Goal: Navigation & Orientation: Understand site structure

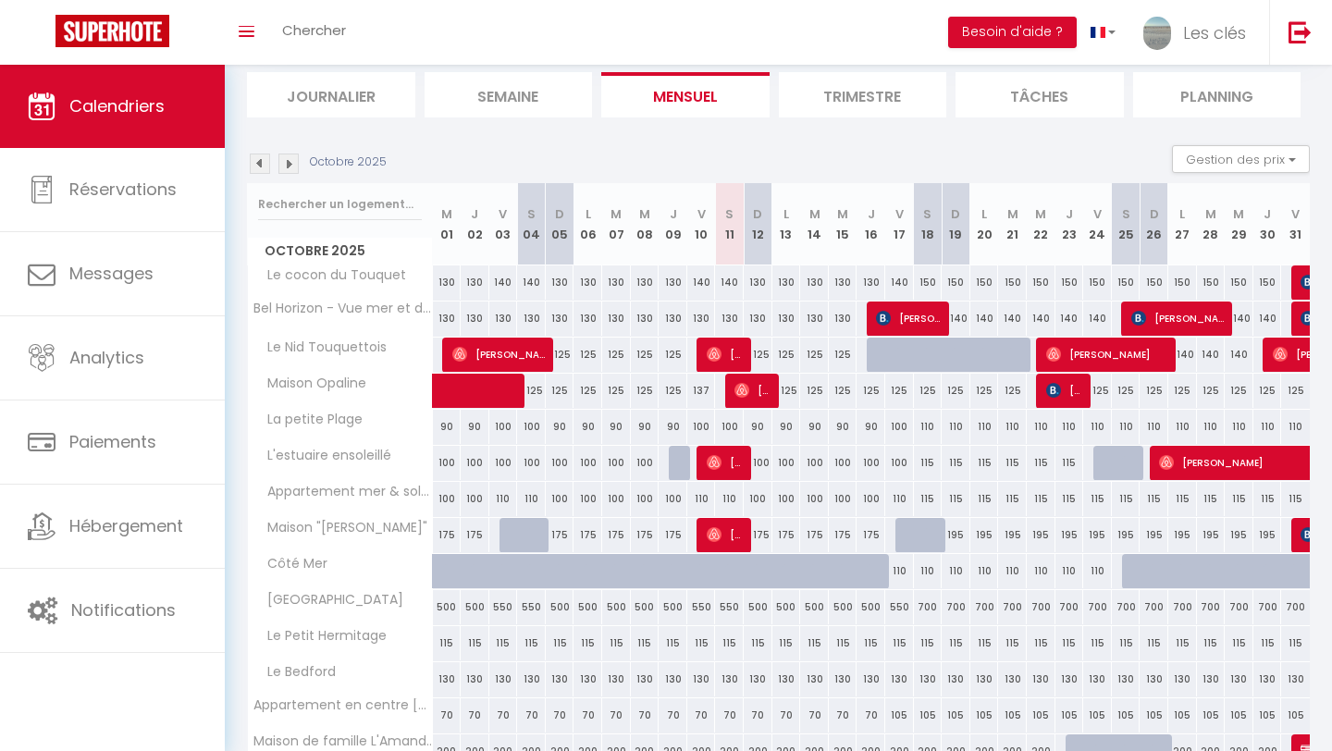
scroll to position [118, 0]
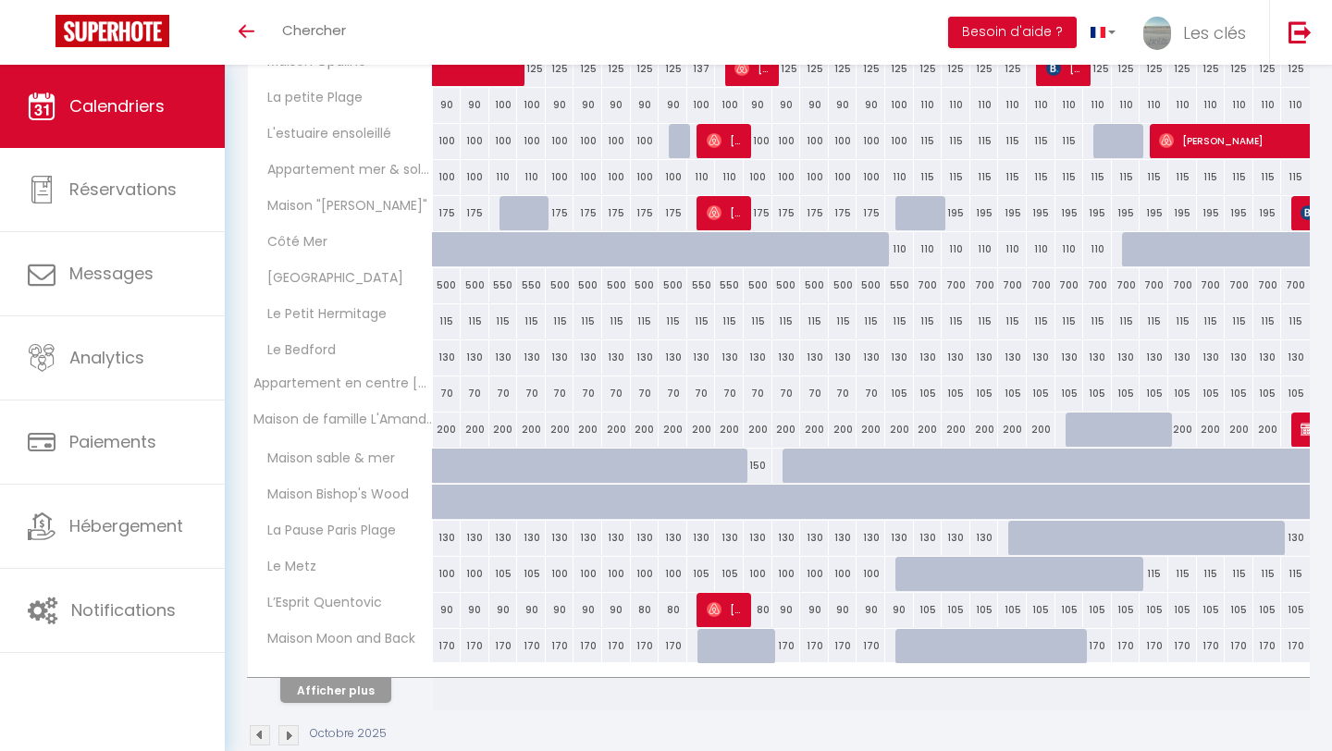
scroll to position [450, 0]
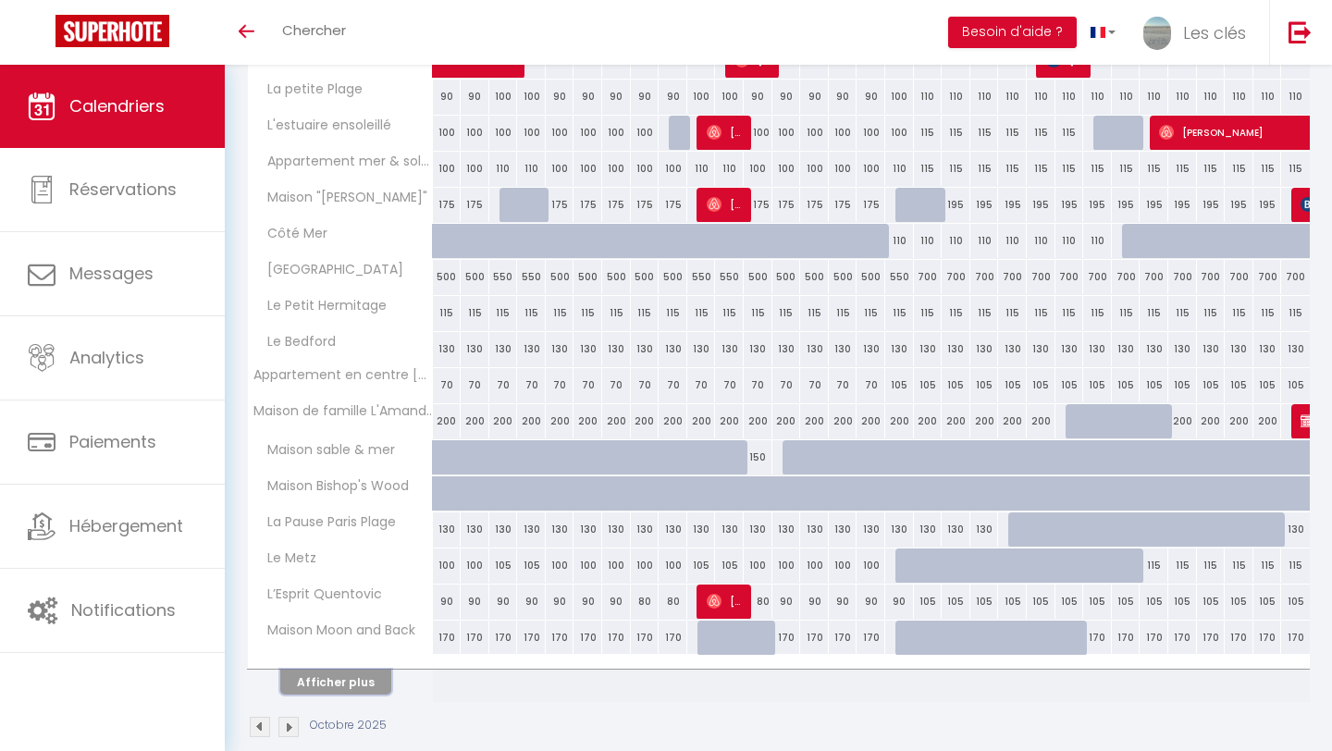
click at [351, 677] on button "Afficher plus" at bounding box center [335, 682] width 111 height 25
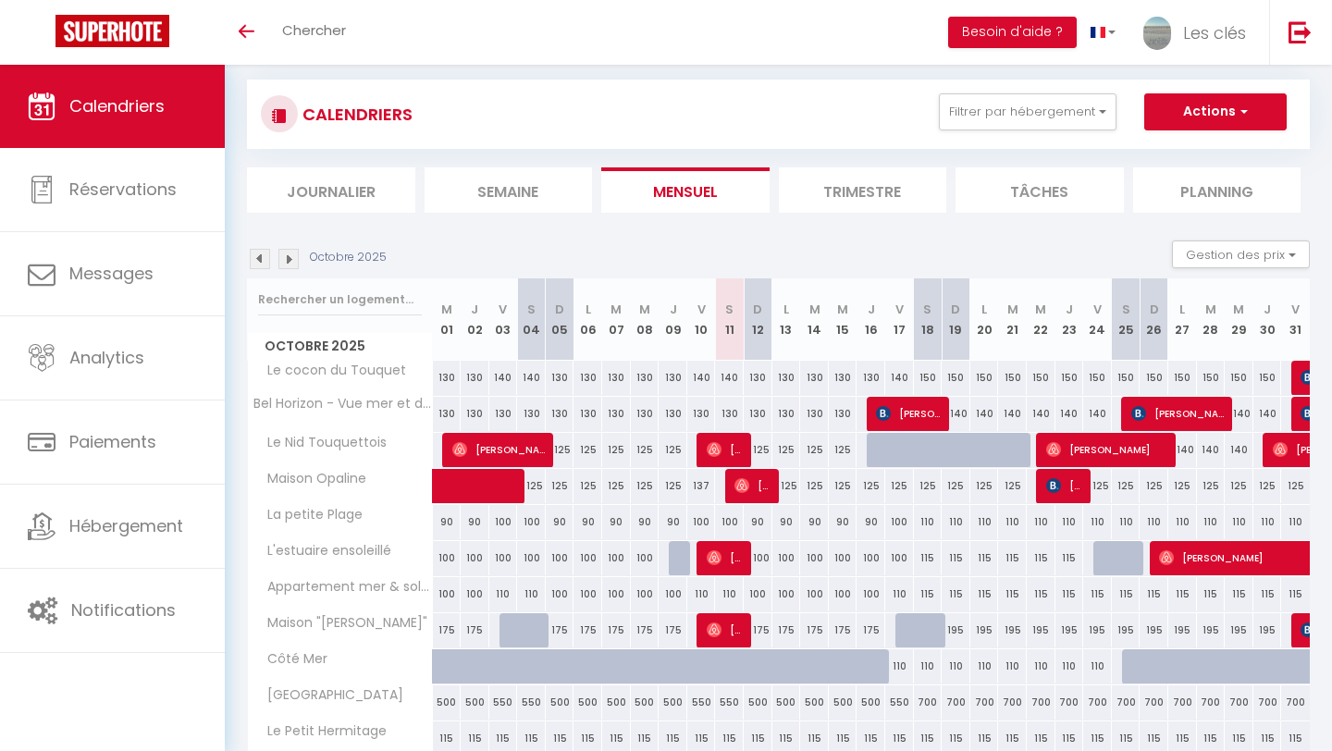
scroll to position [23, 0]
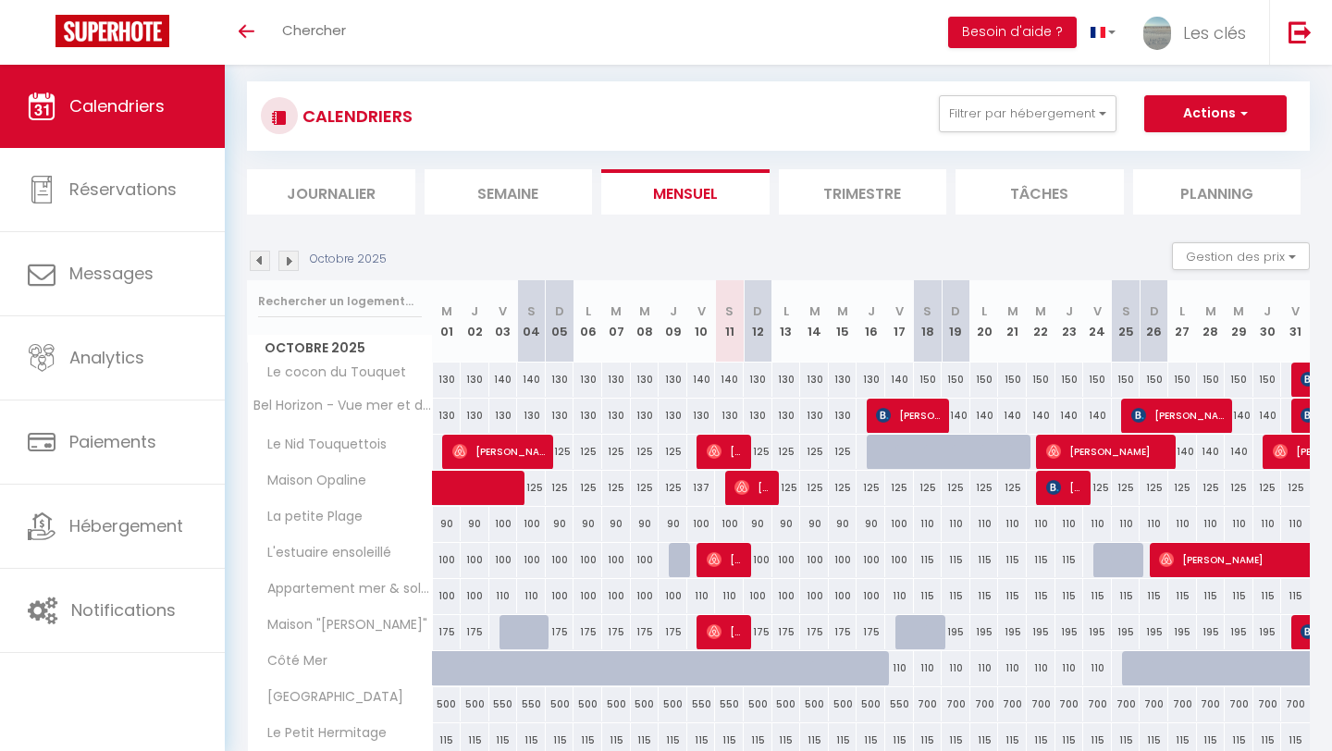
click at [298, 256] on img at bounding box center [288, 261] width 20 height 20
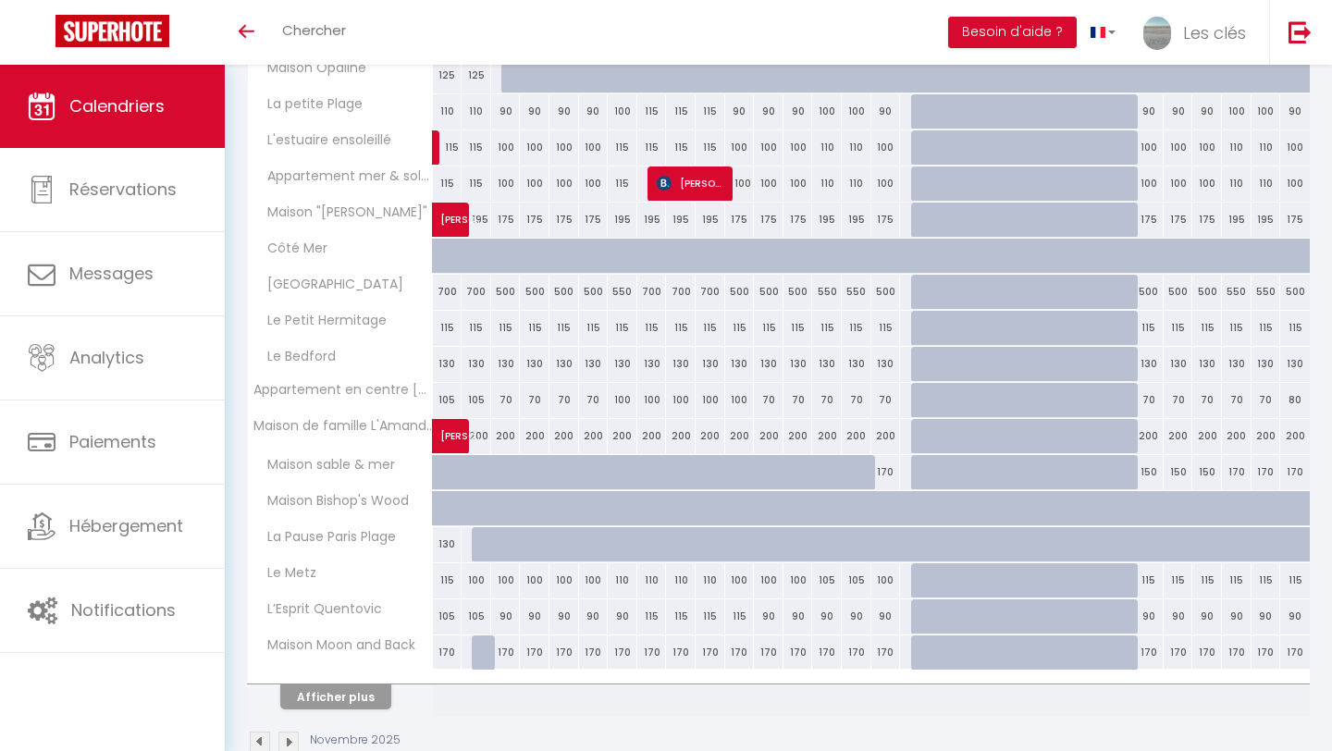
scroll to position [448, 0]
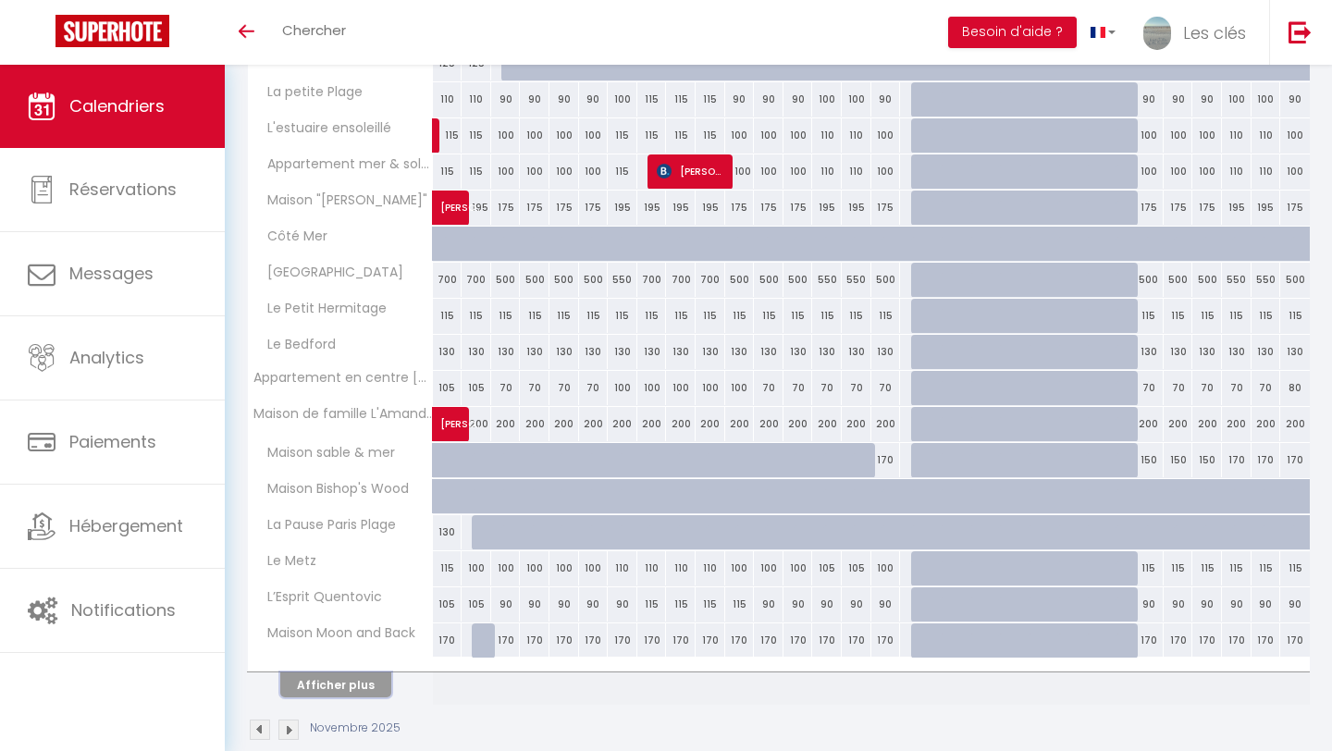
click at [330, 694] on button "Afficher plus" at bounding box center [335, 684] width 111 height 25
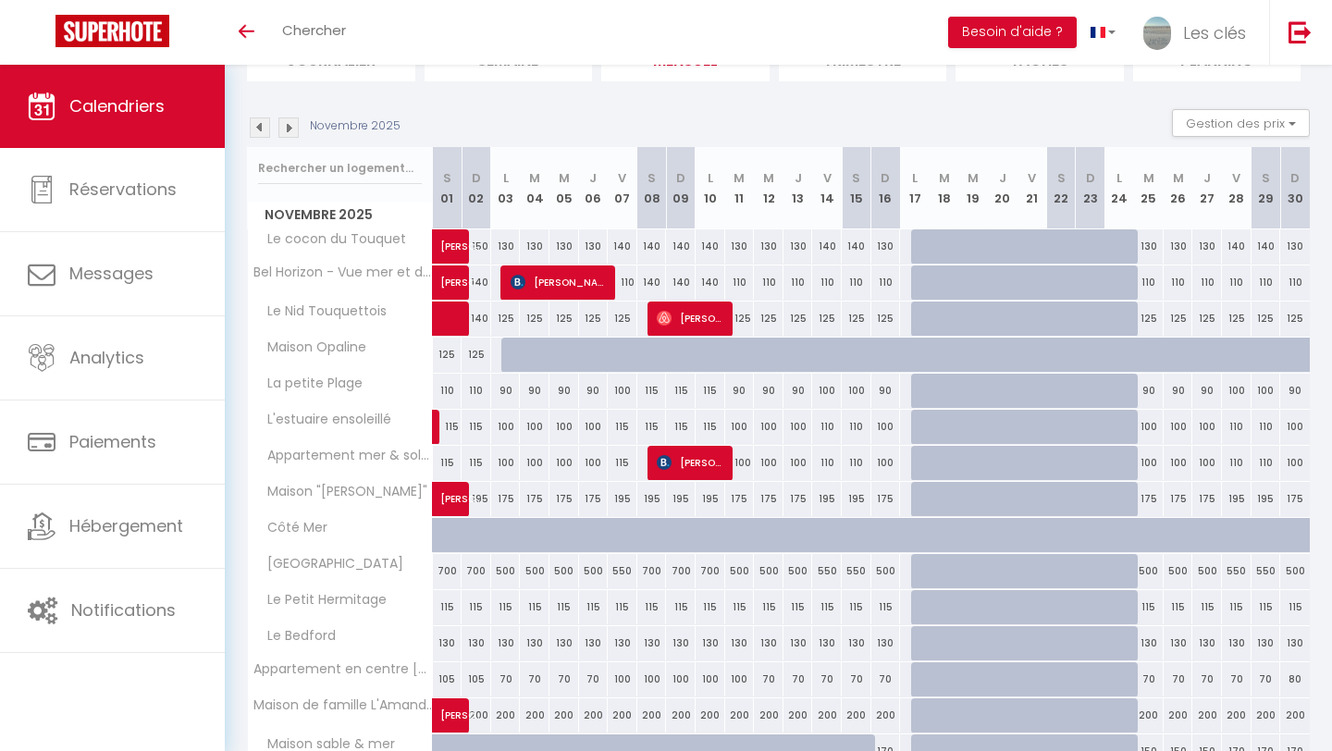
scroll to position [0, 0]
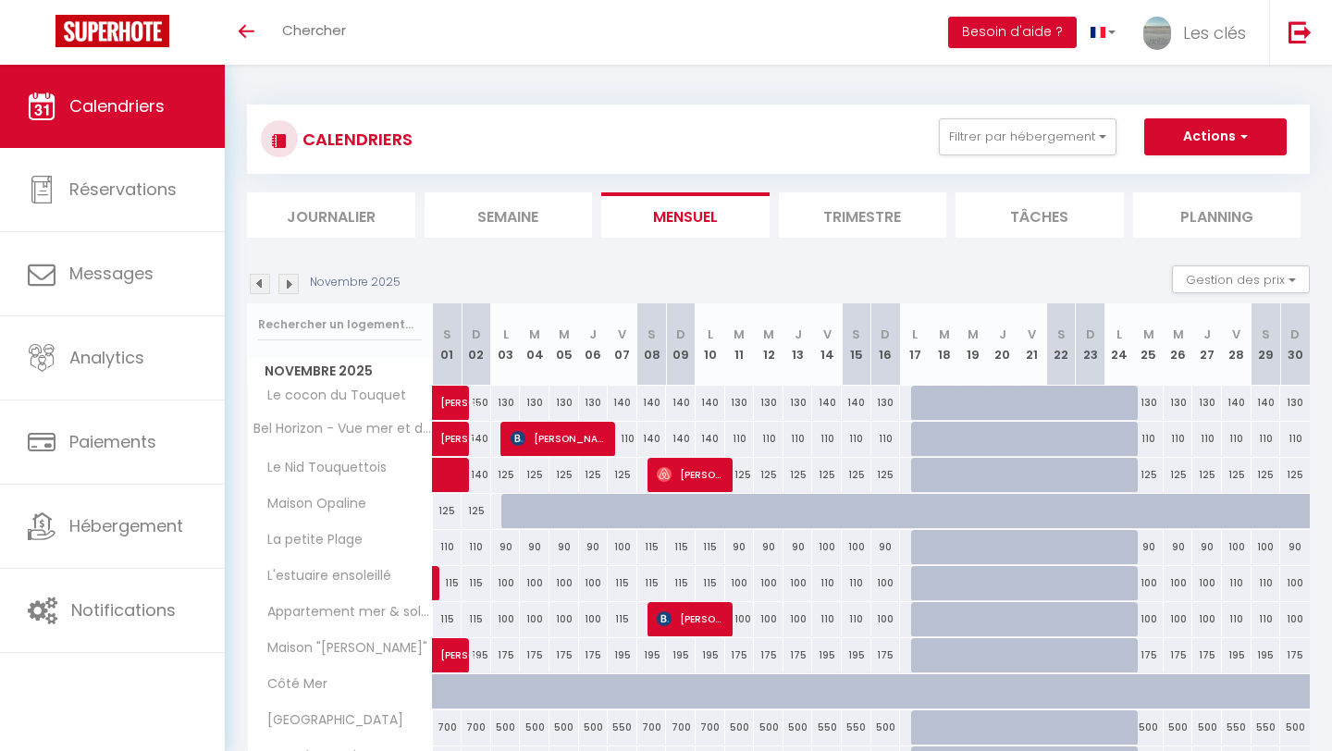
click at [264, 284] on img at bounding box center [260, 284] width 20 height 20
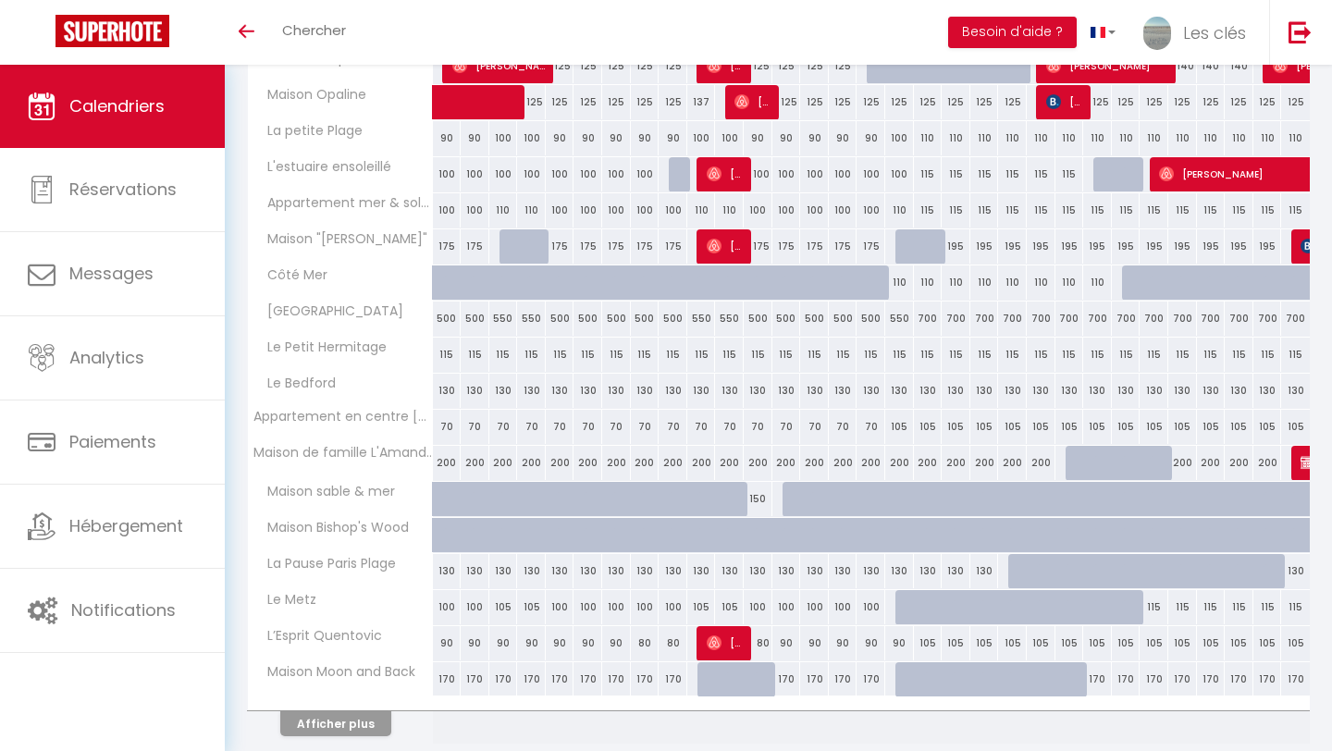
scroll to position [431, 0]
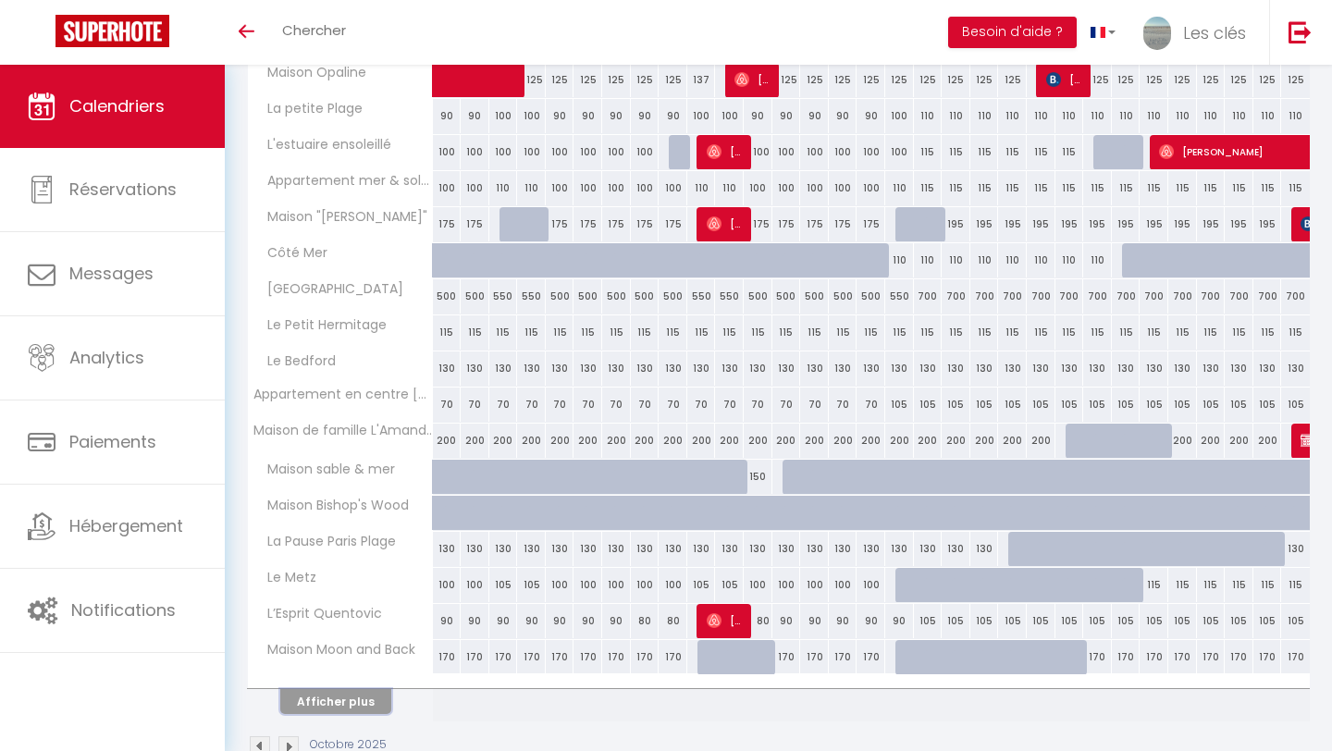
click at [356, 701] on button "Afficher plus" at bounding box center [335, 701] width 111 height 25
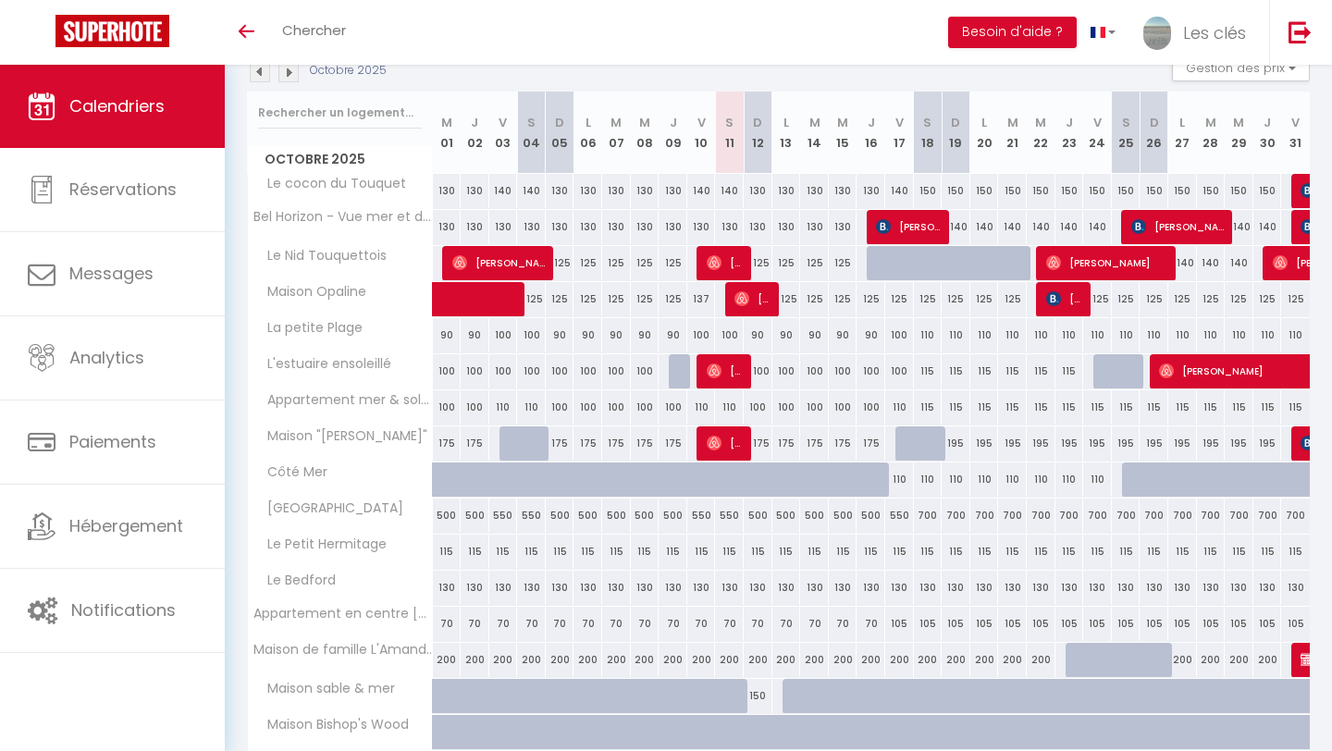
scroll to position [215, 0]
